Goal: Information Seeking & Learning: Learn about a topic

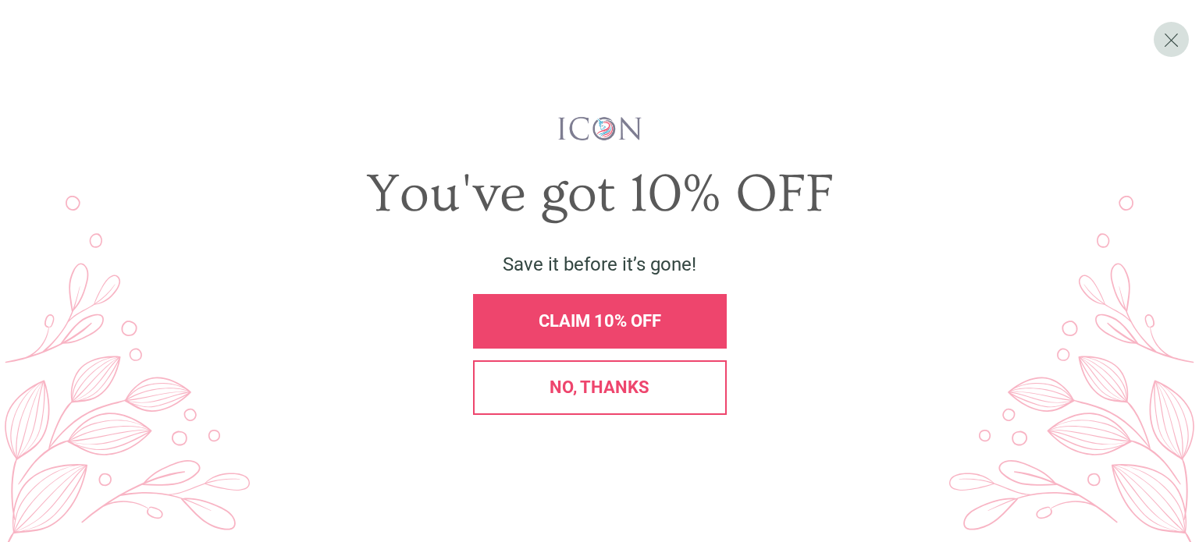
click at [621, 332] on div "CLAIM 10% OFF" at bounding box center [600, 321] width 254 height 55
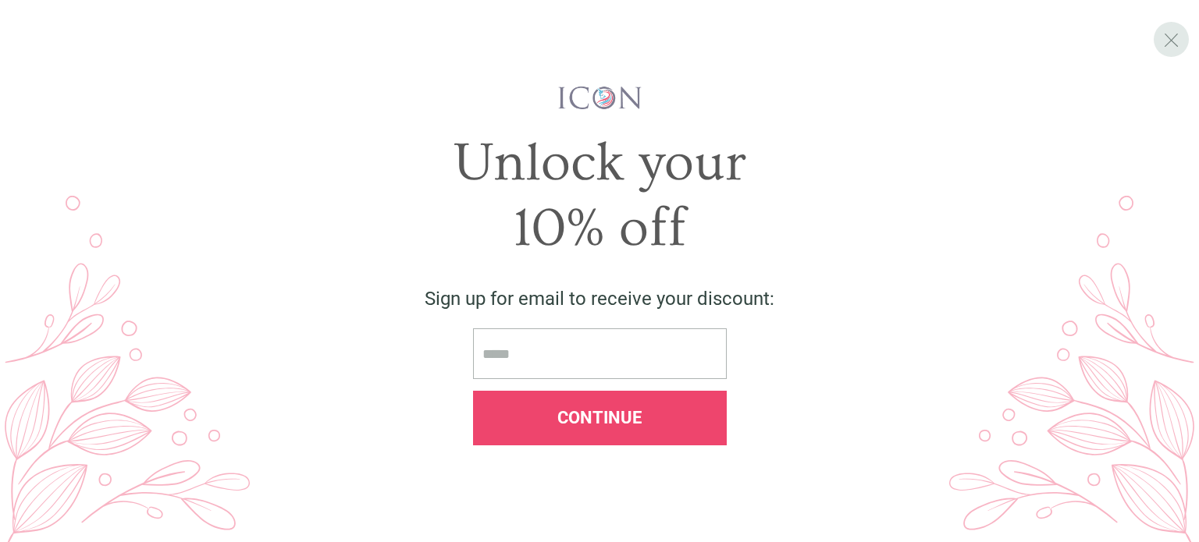
click at [1179, 35] on div "X" at bounding box center [1171, 39] width 35 height 35
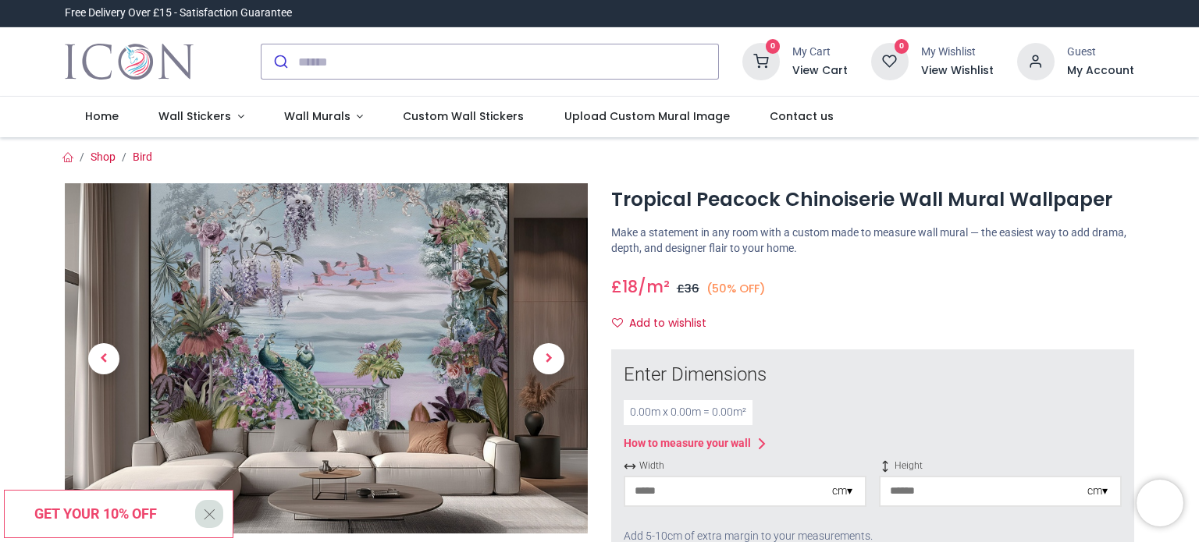
click at [266, 344] on img at bounding box center [326, 358] width 523 height 350
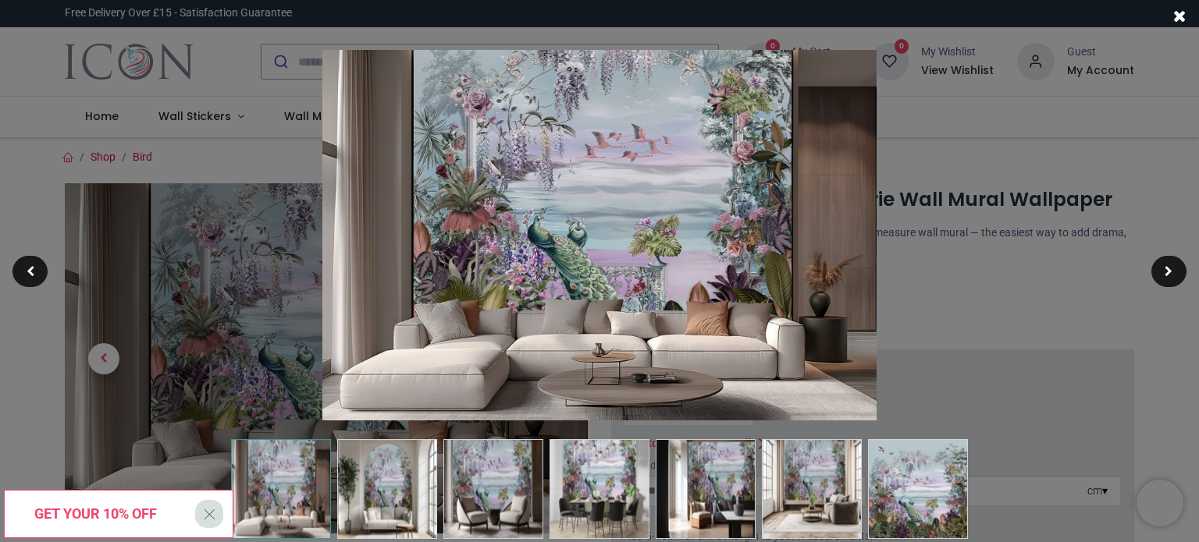
click at [368, 505] on img at bounding box center [387, 489] width 100 height 100
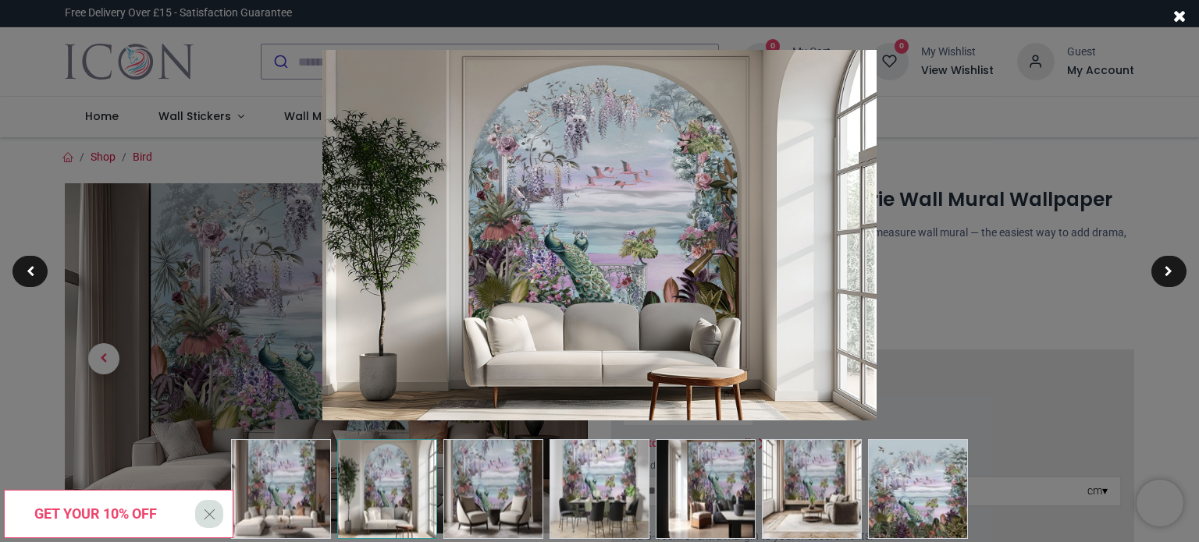
click at [499, 485] on img at bounding box center [493, 489] width 100 height 100
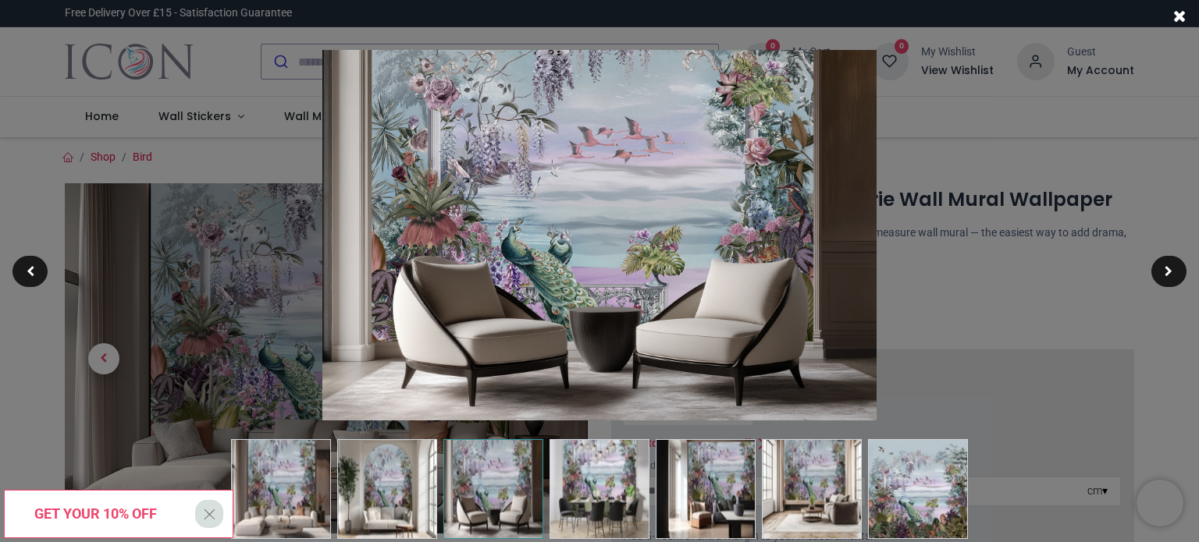
click at [603, 494] on img at bounding box center [599, 489] width 100 height 100
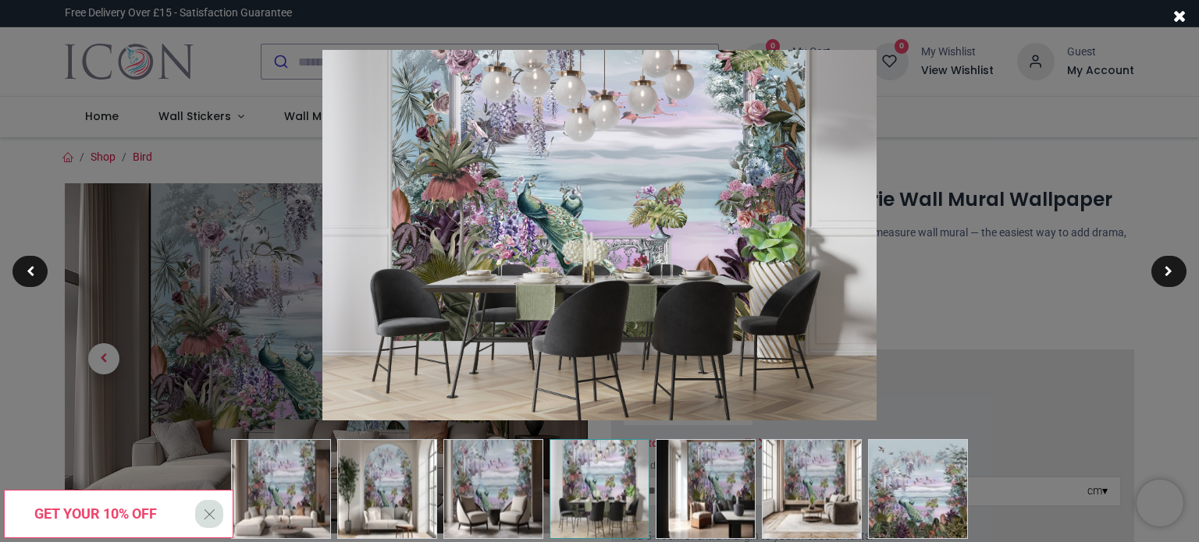
click at [827, 524] on img at bounding box center [812, 489] width 100 height 100
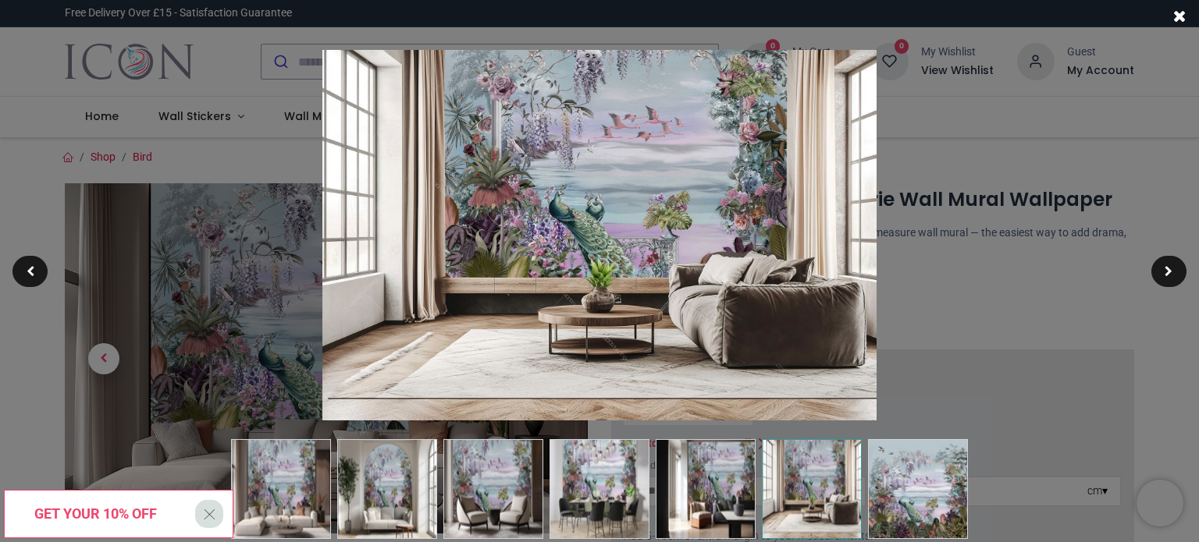
click at [927, 477] on img at bounding box center [918, 489] width 100 height 100
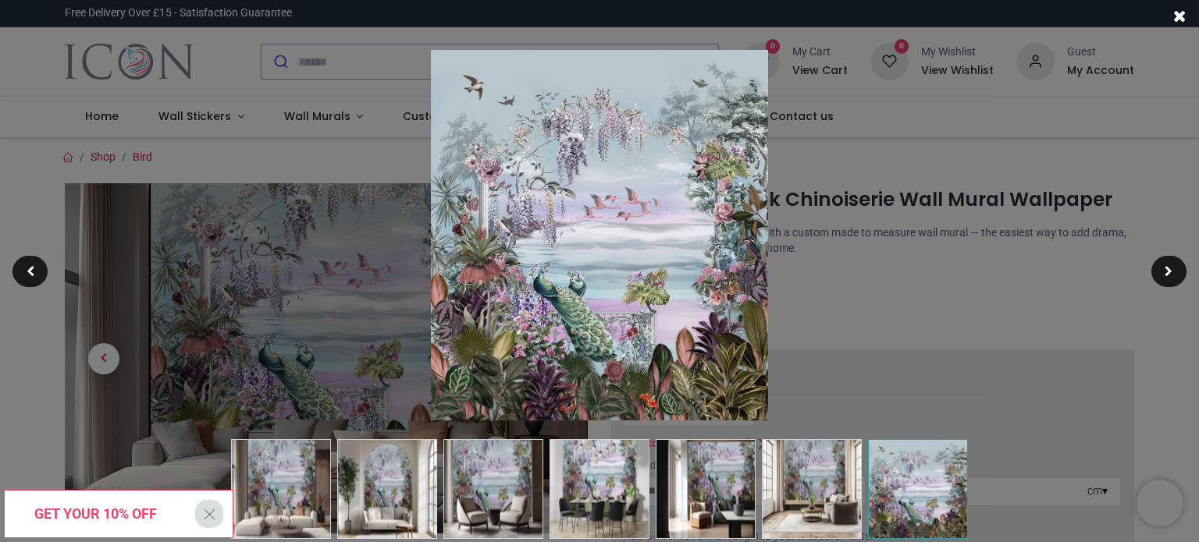
click at [955, 123] on div at bounding box center [599, 271] width 1199 height 542
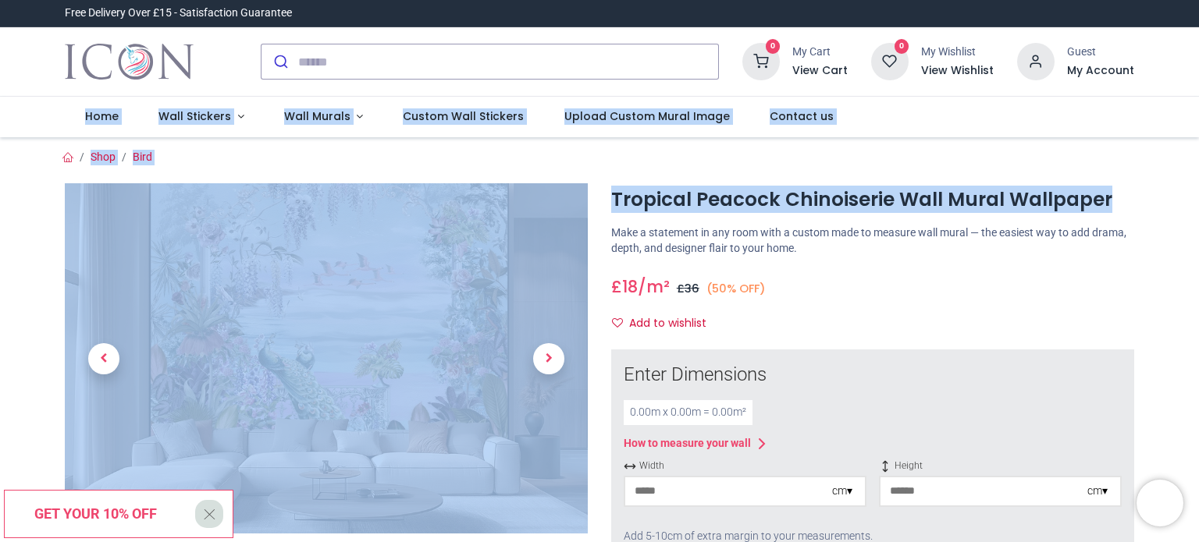
drag, startPoint x: 1195, startPoint y: 95, endPoint x: 1196, endPoint y: 168, distance: 72.6
click at [1196, 168] on div "Login • Register Home Wall Stickers" at bounding box center [599, 271] width 1199 height 542
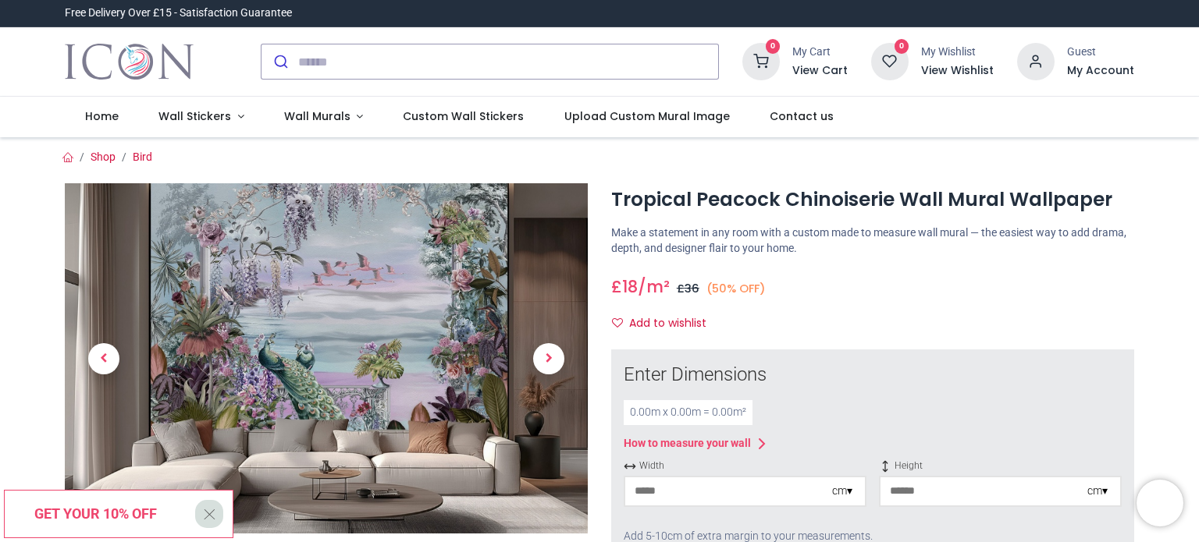
click at [796, 311] on div "Add to wishlist" at bounding box center [872, 324] width 523 height 27
click at [353, 121] on link "Wall Murals" at bounding box center [323, 117] width 119 height 41
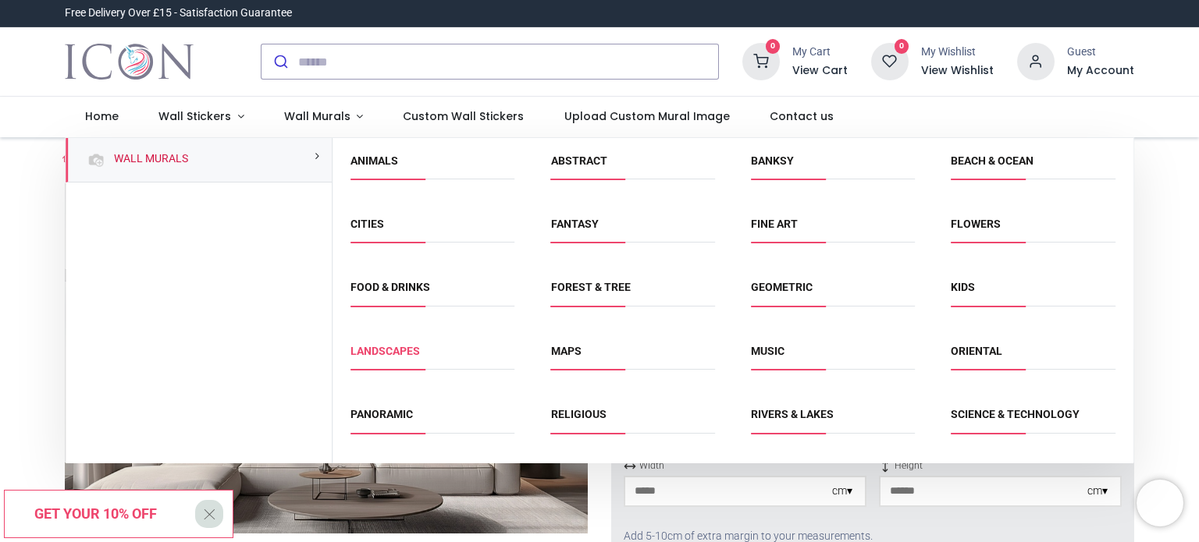
click at [386, 352] on link "Landscapes" at bounding box center [384, 351] width 69 height 12
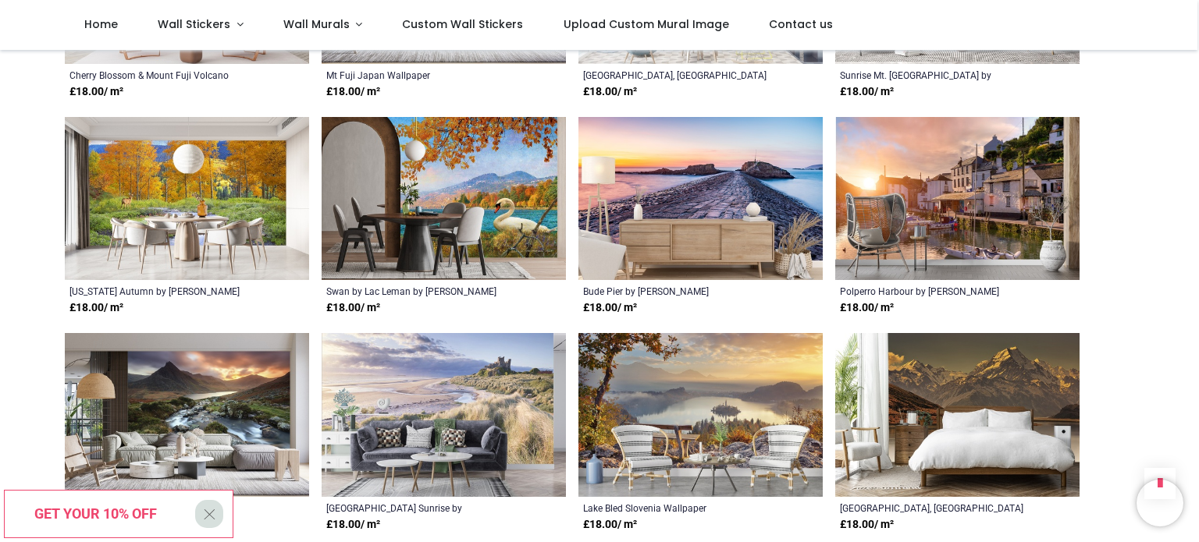
scroll to position [908, 0]
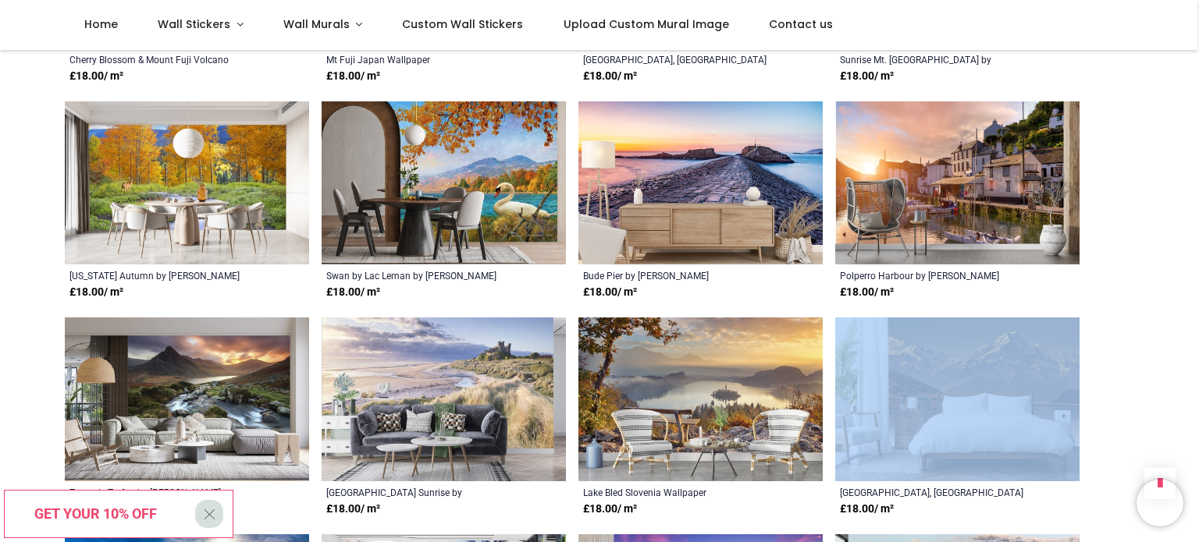
drag, startPoint x: 1196, startPoint y: 289, endPoint x: 1198, endPoint y: 347, distance: 58.6
click at [1198, 347] on div "Login • Register Home Wall Stickers" at bounding box center [599, 271] width 1199 height 542
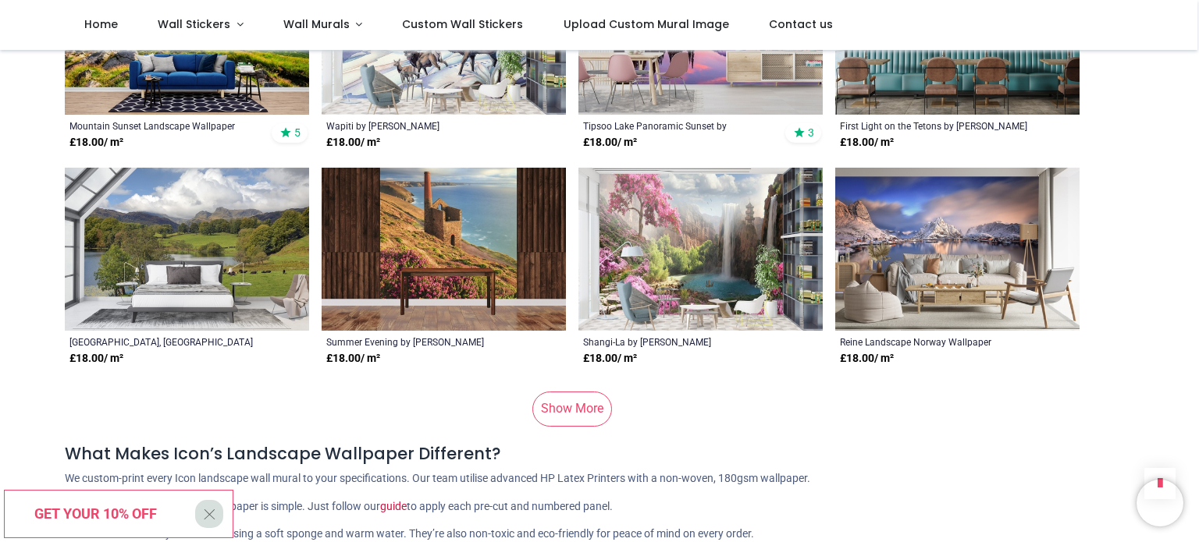
scroll to position [1502, 0]
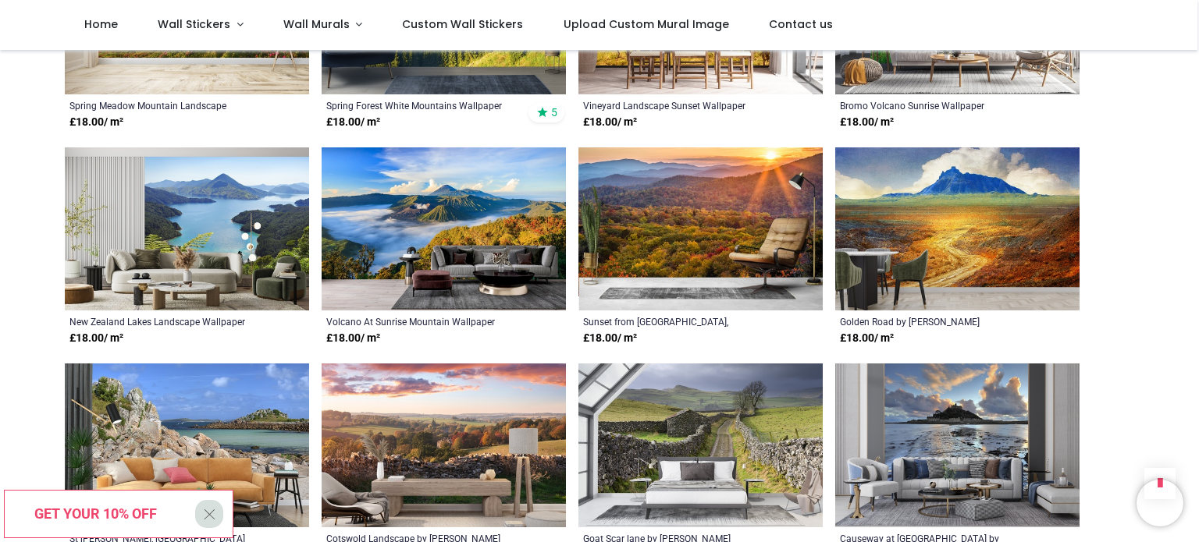
scroll to position [2969, 0]
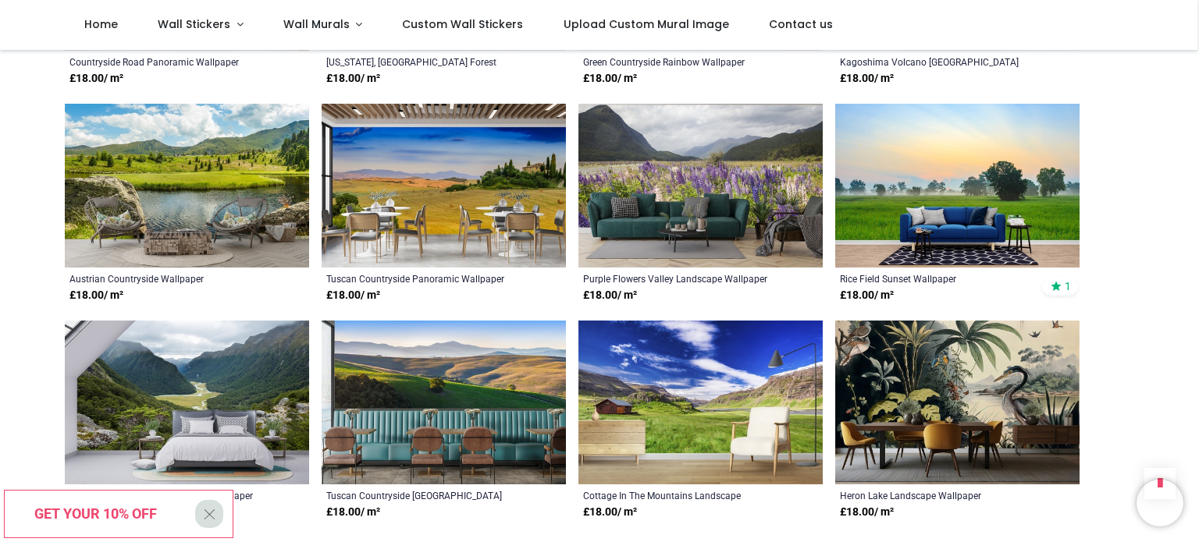
scroll to position [4530, 0]
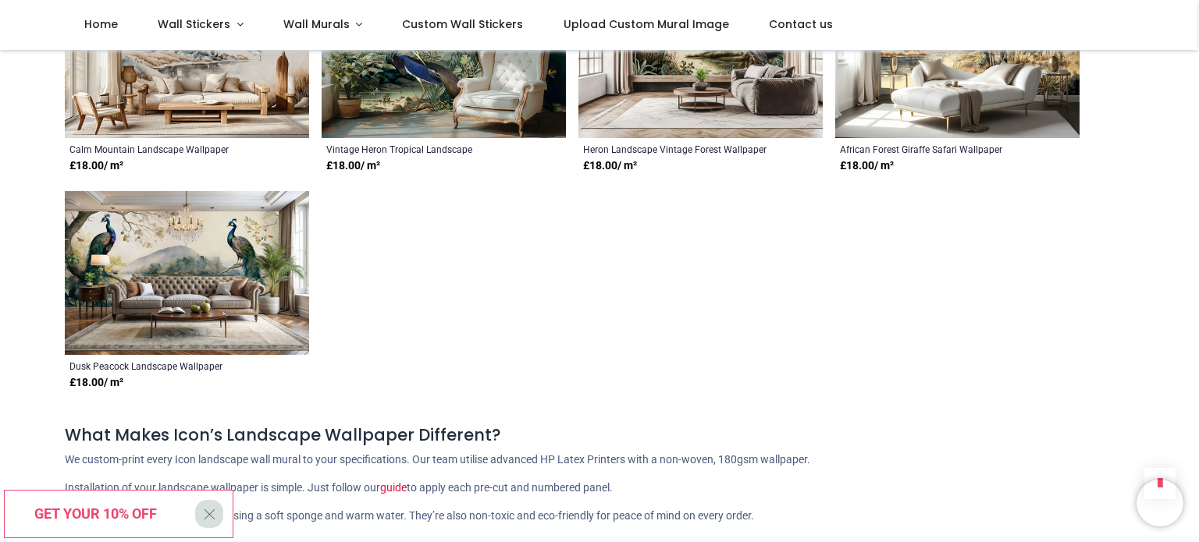
scroll to position [4967, 0]
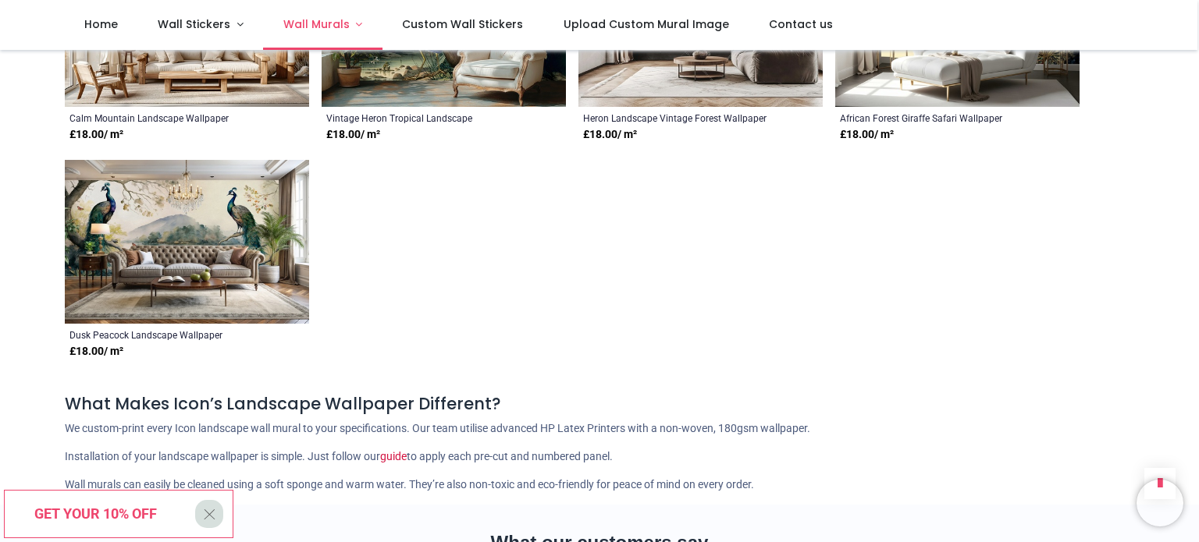
click at [354, 26] on link "Wall Murals" at bounding box center [322, 25] width 119 height 50
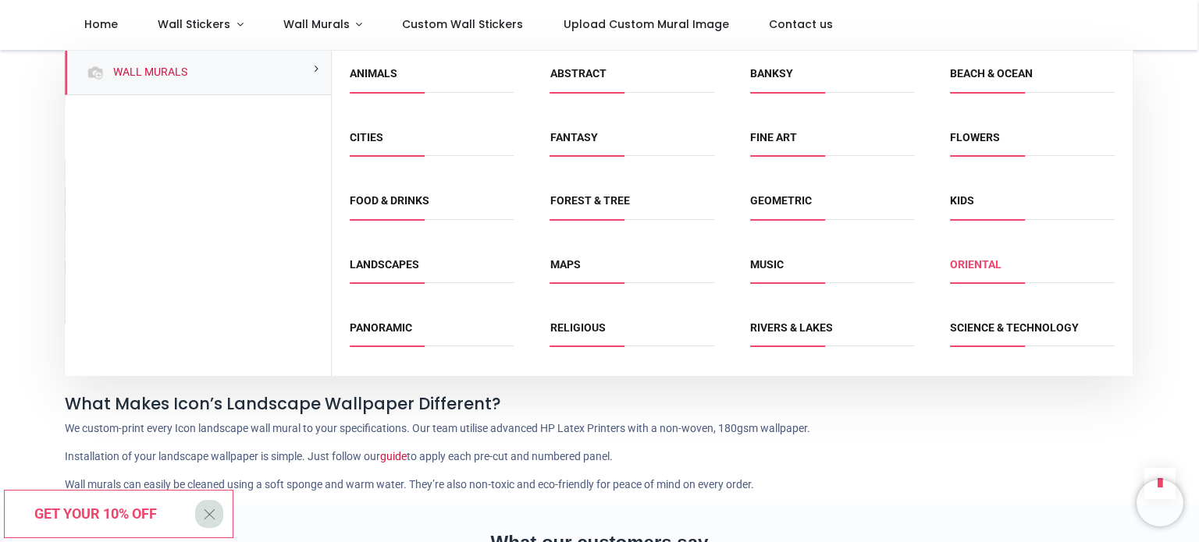
click at [973, 267] on link "Oriental" at bounding box center [976, 264] width 52 height 12
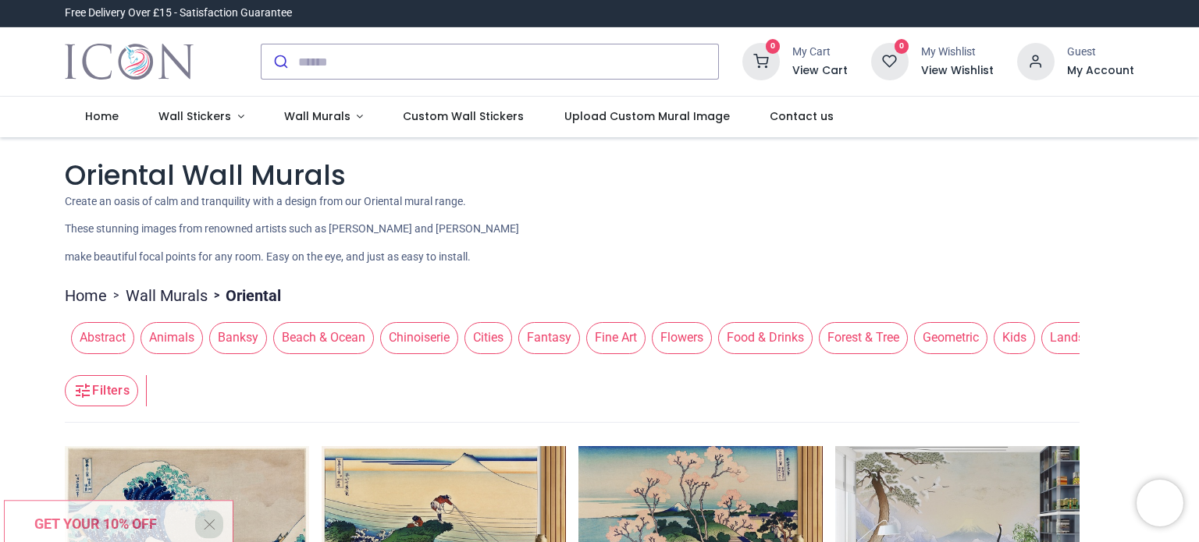
drag, startPoint x: 1195, startPoint y: 100, endPoint x: 1194, endPoint y: 149, distance: 49.2
click at [1194, 149] on div "Login • Register Home Wall Stickers" at bounding box center [599, 271] width 1199 height 542
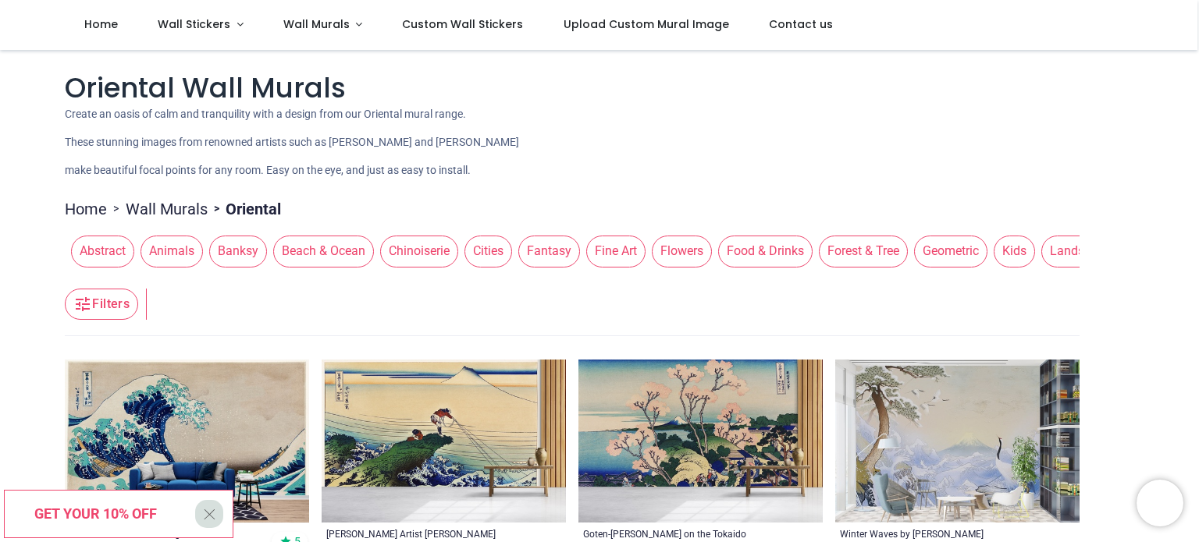
scroll to position [31, 0]
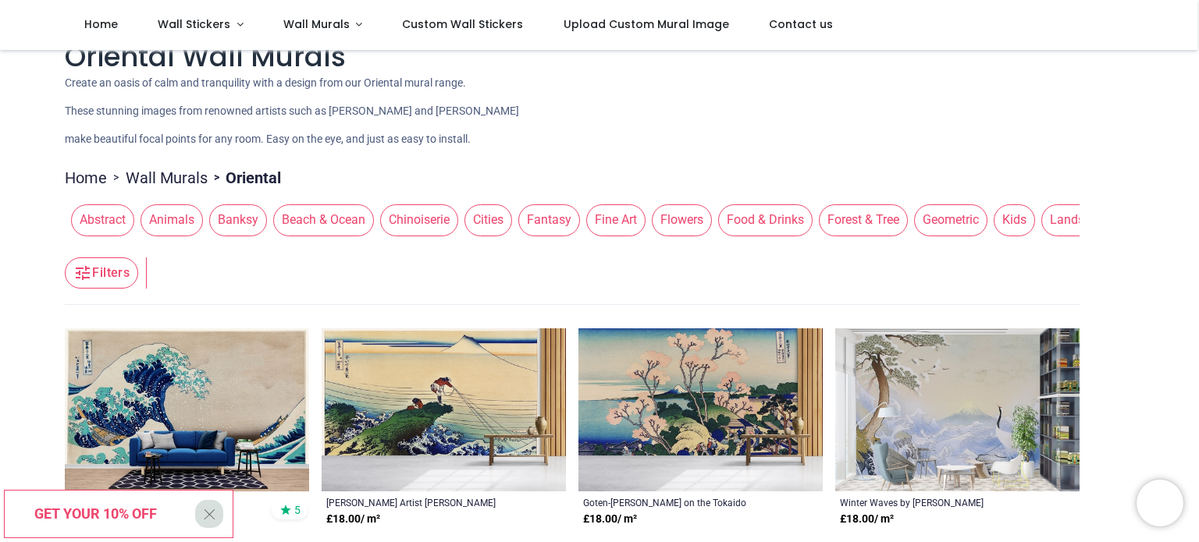
drag, startPoint x: 1196, startPoint y: 112, endPoint x: 1193, endPoint y: 224, distance: 112.4
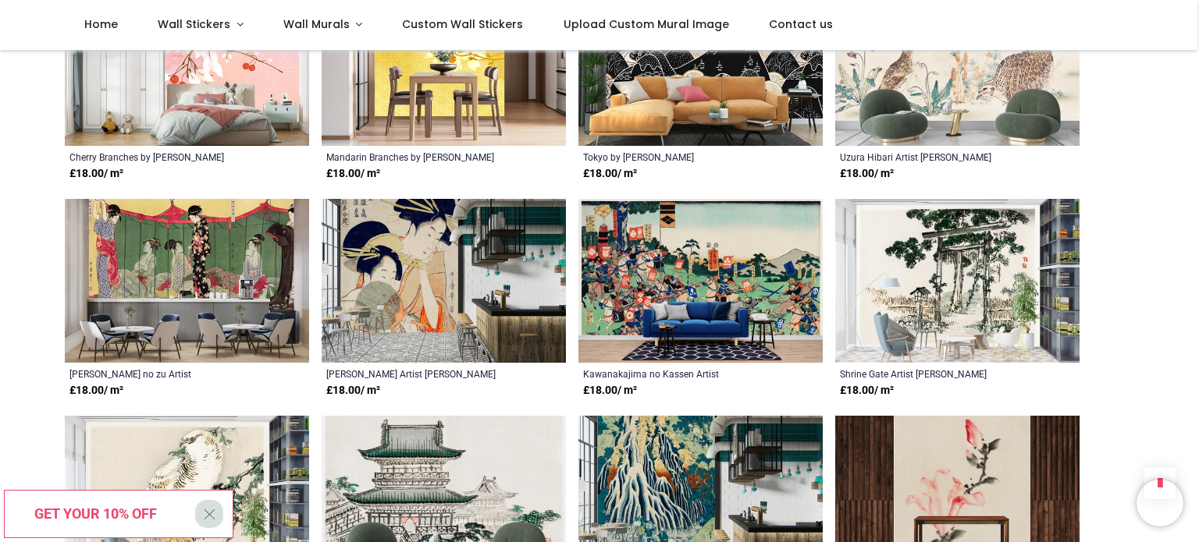
scroll to position [1249, 0]
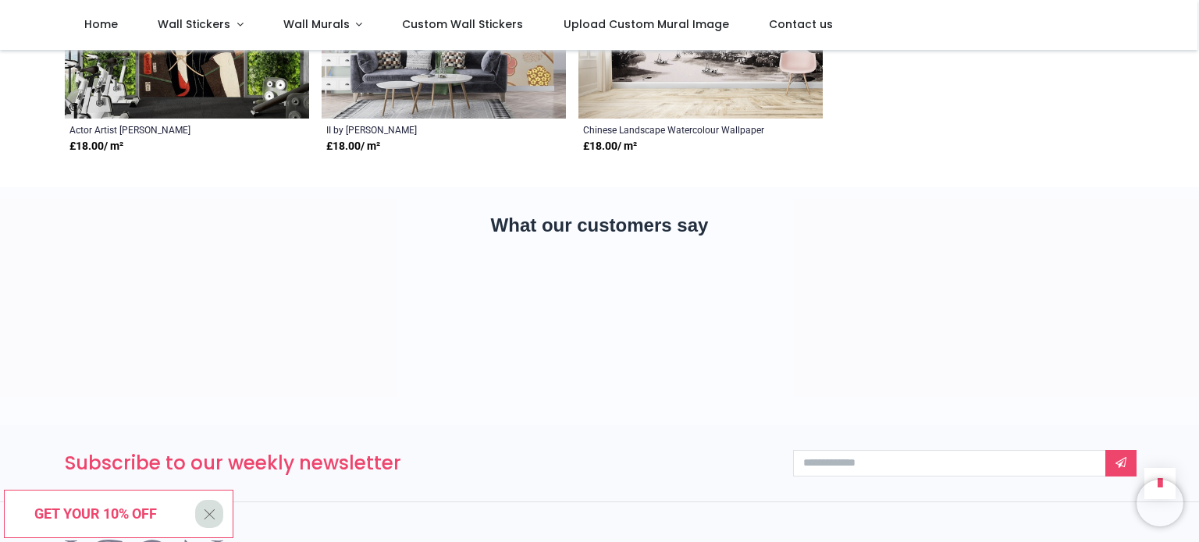
scroll to position [2935, 0]
